Goal: Information Seeking & Learning: Learn about a topic

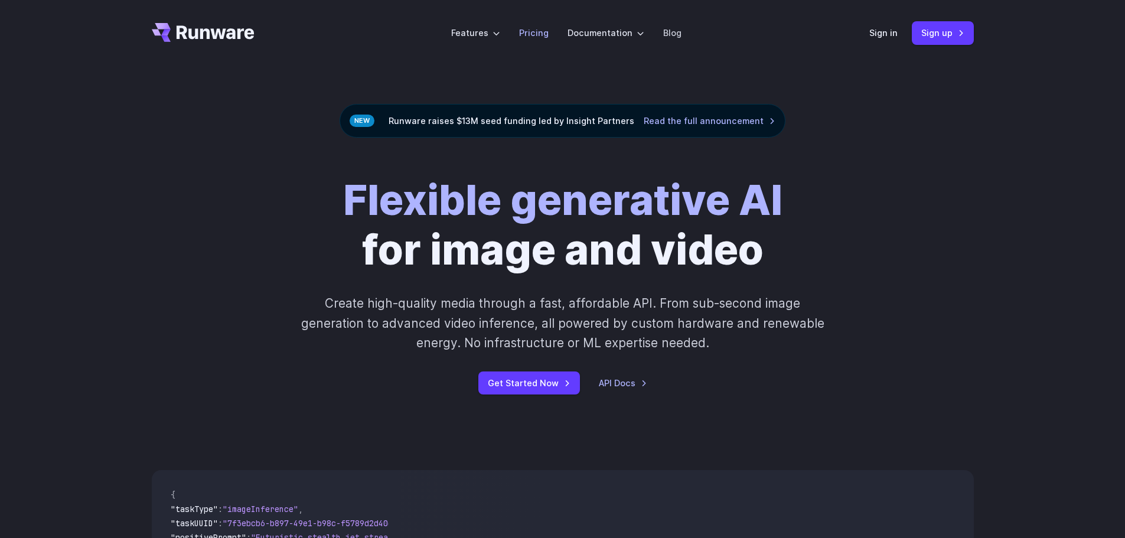
click at [543, 32] on link "Pricing" at bounding box center [534, 33] width 30 height 14
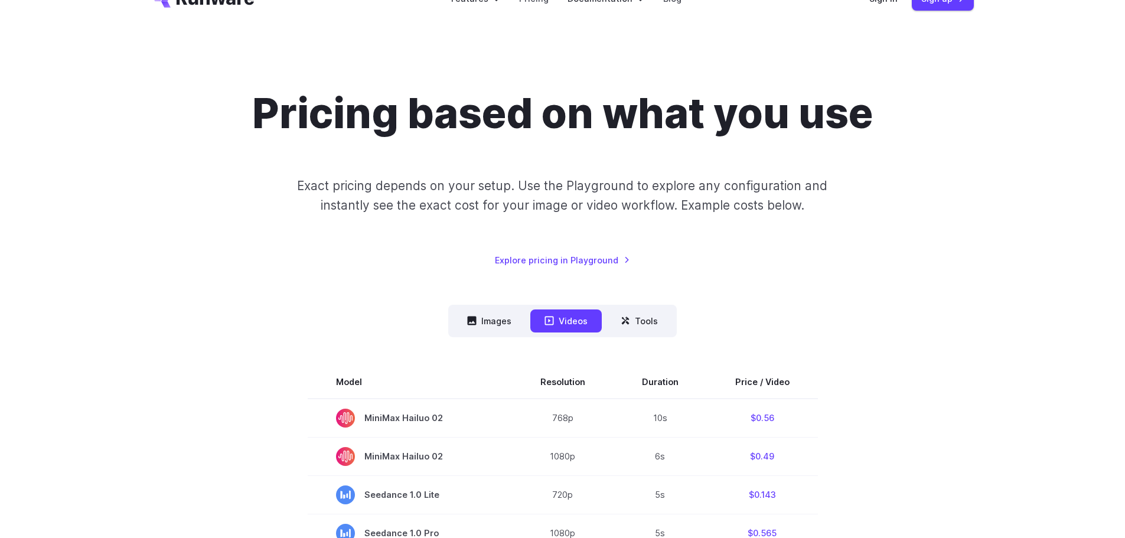
scroll to position [354, 0]
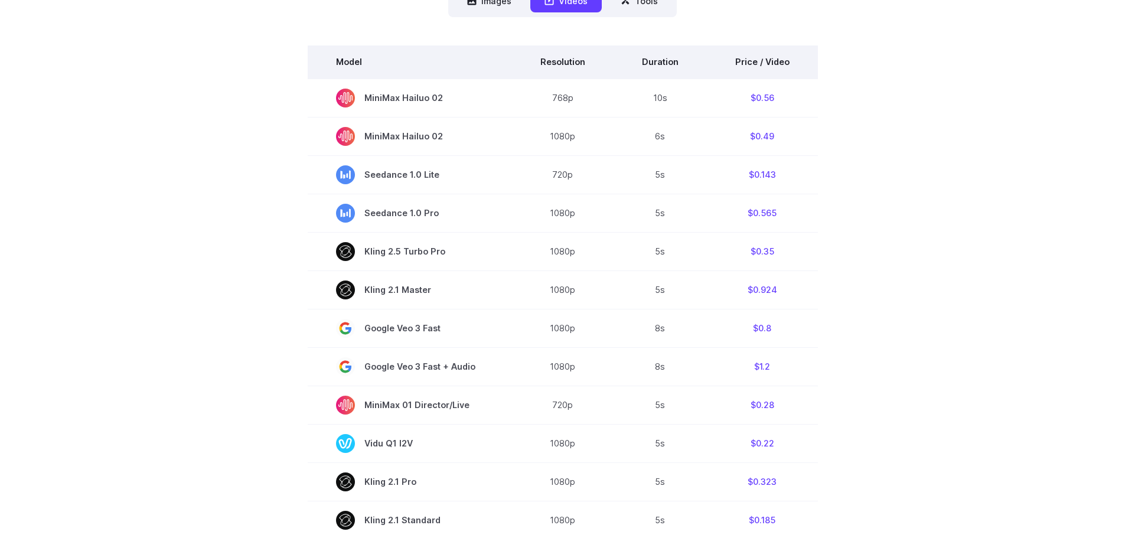
click at [771, 63] on th "Price / Video" at bounding box center [762, 61] width 111 height 33
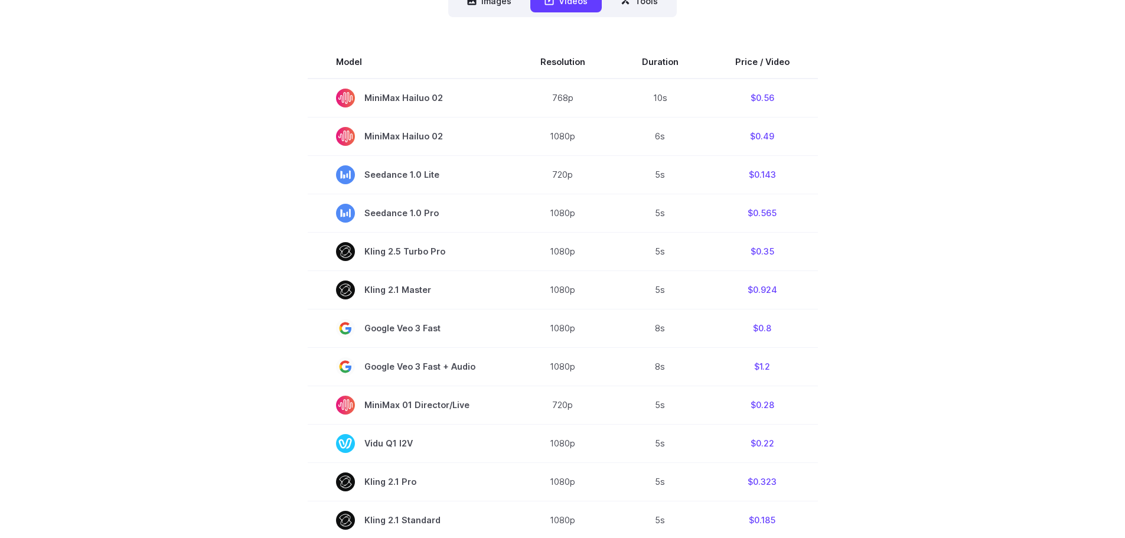
scroll to position [177, 0]
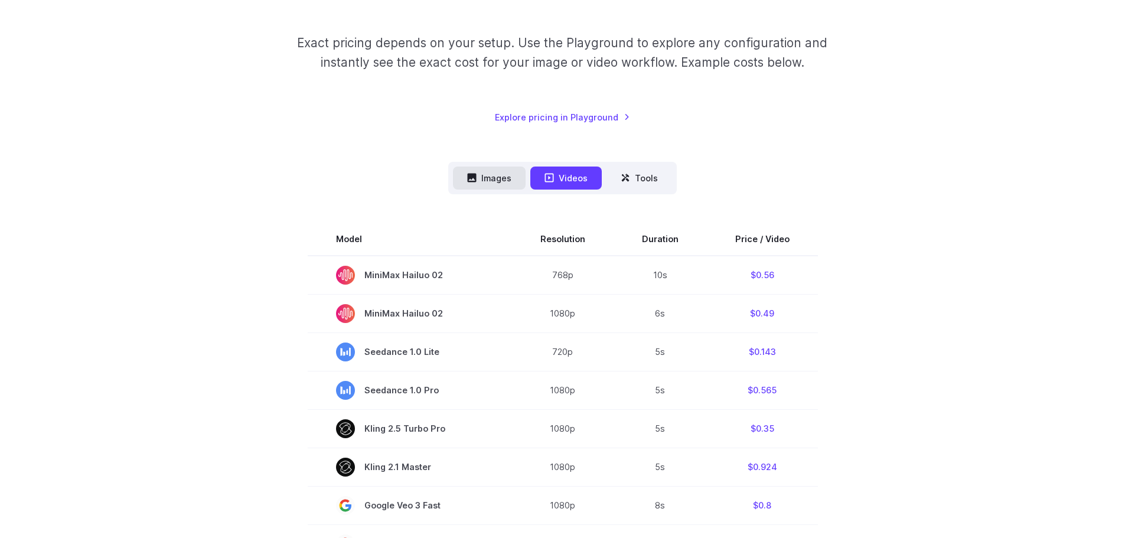
click at [493, 181] on button "Images" at bounding box center [489, 178] width 73 height 23
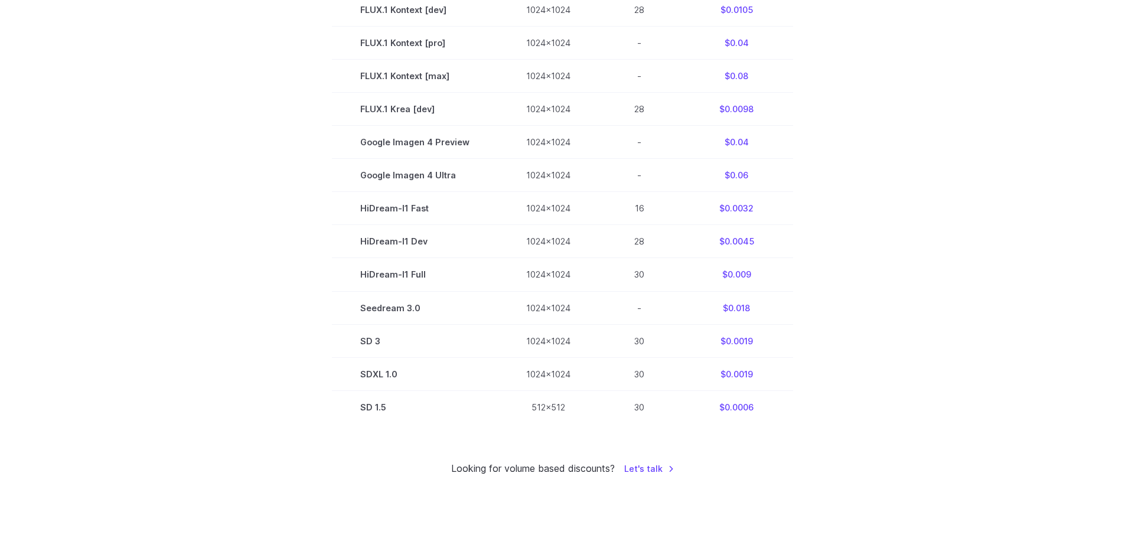
scroll to position [827, 0]
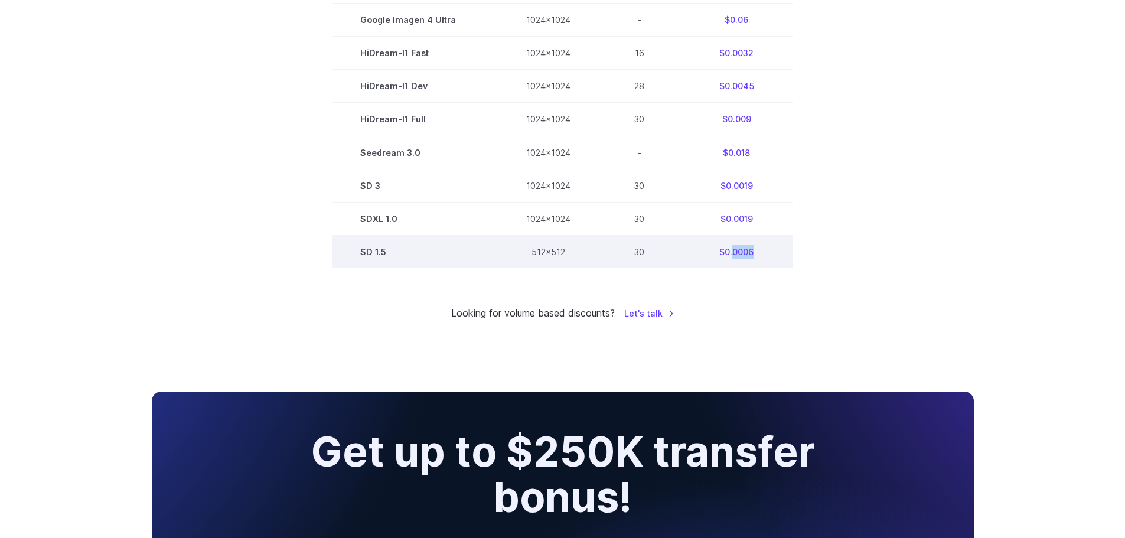
drag, startPoint x: 731, startPoint y: 255, endPoint x: 758, endPoint y: 254, distance: 27.2
click at [758, 254] on td "$0.0006" at bounding box center [736, 251] width 113 height 33
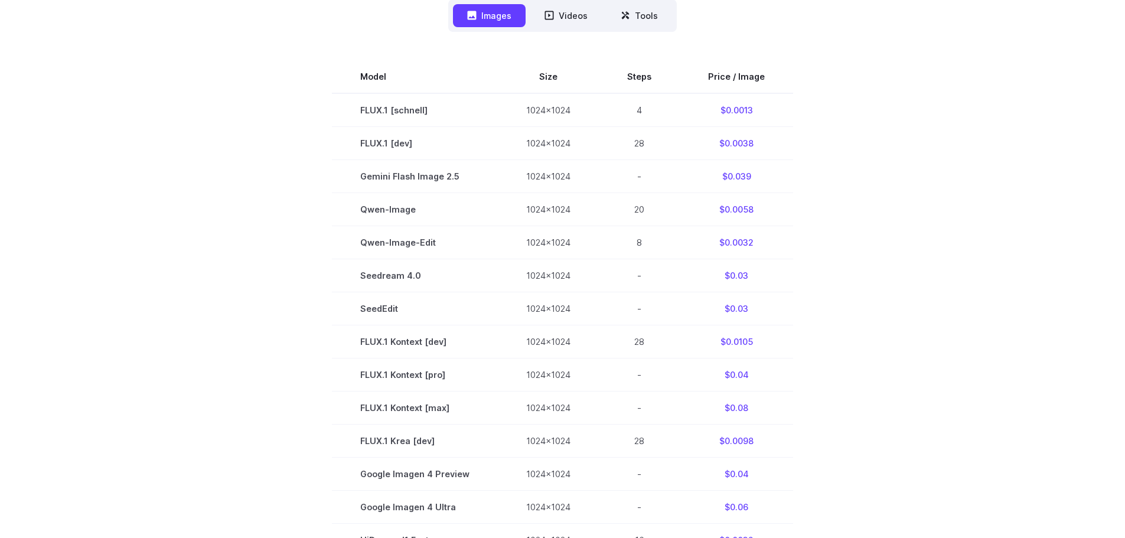
scroll to position [236, 0]
